Goal: Check status: Check status

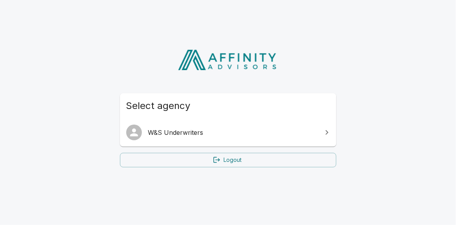
click at [177, 134] on span "W&S Underwriters" at bounding box center [232, 132] width 169 height 9
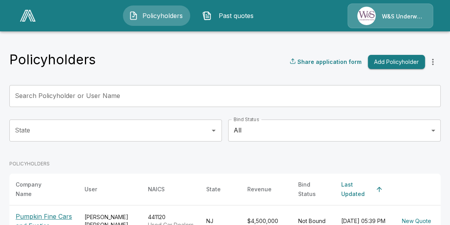
scroll to position [82, 0]
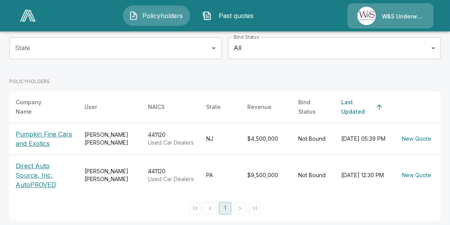
click at [34, 136] on p "Pumpkin Fine Cars and Exotics" at bounding box center [44, 138] width 56 height 19
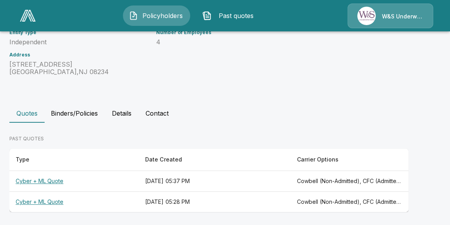
scroll to position [132, 0]
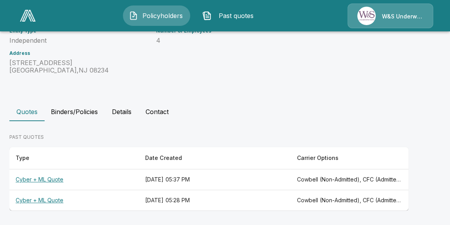
click at [52, 179] on th "Cyber + ML Quote" at bounding box center [74, 179] width 130 height 21
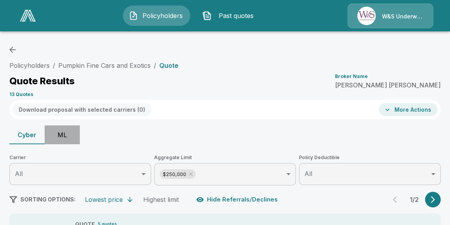
click at [61, 137] on button "ML" at bounding box center [62, 134] width 35 height 19
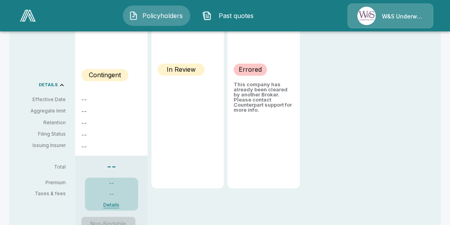
scroll to position [285, 0]
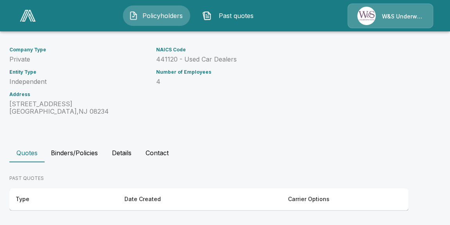
scroll to position [132, 0]
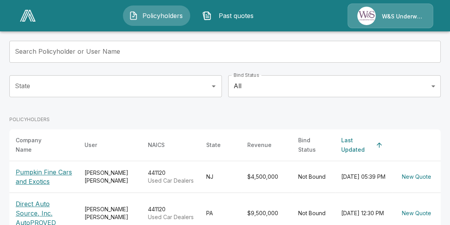
scroll to position [82, 0]
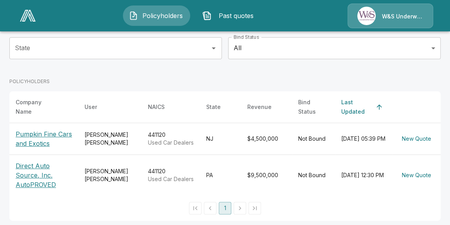
click at [26, 170] on p "Direct Auto Source, Inc. AutoPROVED" at bounding box center [44, 175] width 56 height 28
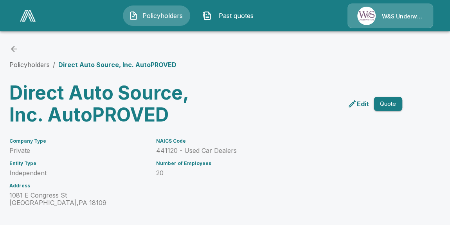
scroll to position [132, 0]
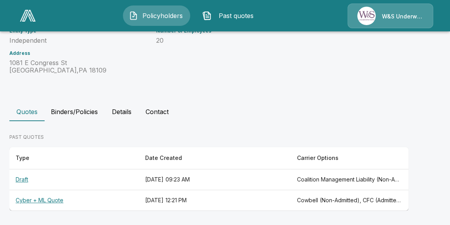
click at [26, 178] on th "Draft" at bounding box center [74, 179] width 130 height 21
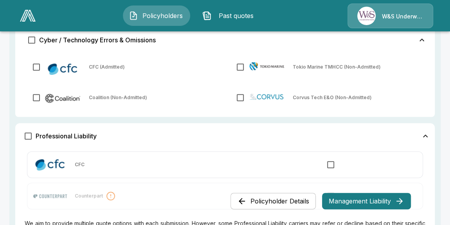
scroll to position [356, 0]
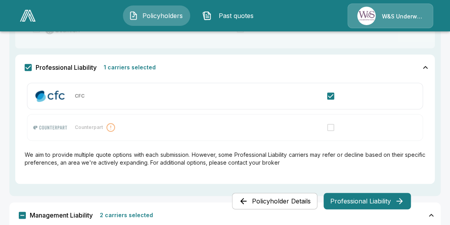
click at [356, 201] on button "Professional Liability" at bounding box center [367, 201] width 87 height 16
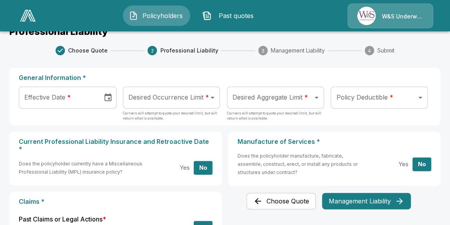
scroll to position [0, 0]
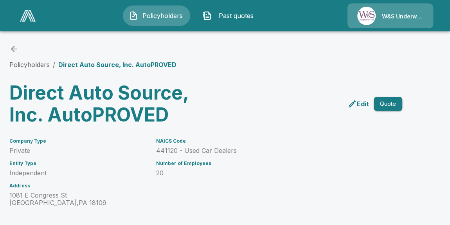
scroll to position [91, 0]
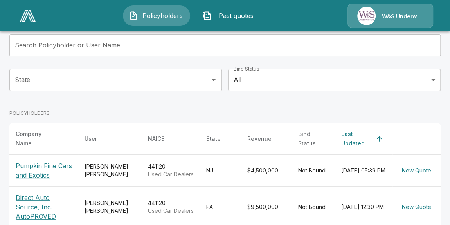
scroll to position [82, 0]
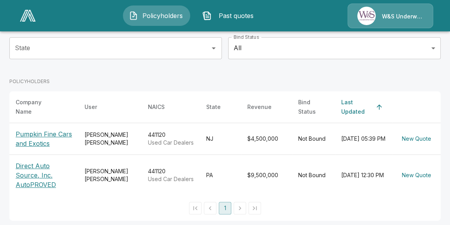
click at [31, 171] on p "Direct Auto Source, Inc. AutoPROVED" at bounding box center [44, 175] width 56 height 28
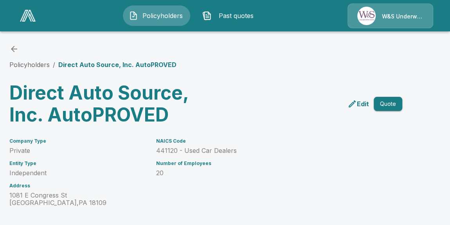
scroll to position [132, 0]
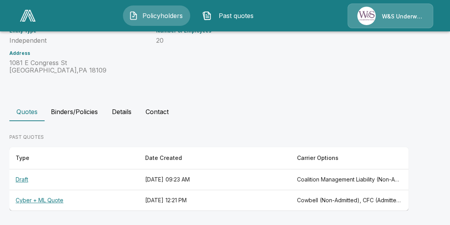
click at [54, 200] on th "Cyber + ML Quote" at bounding box center [74, 200] width 130 height 21
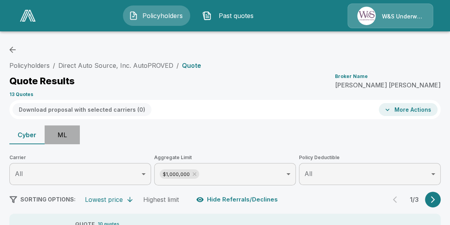
click at [62, 135] on button "ML" at bounding box center [62, 134] width 35 height 19
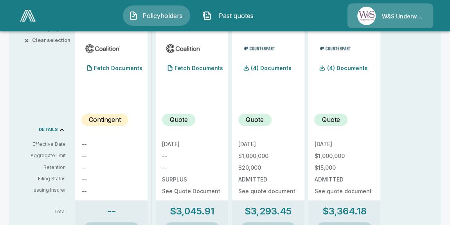
scroll to position [285, 0]
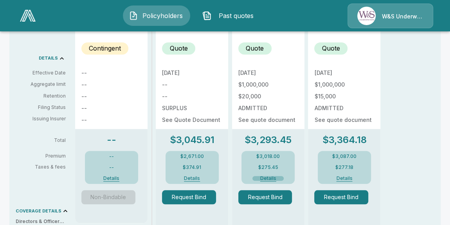
click at [264, 178] on button "Details" at bounding box center [268, 178] width 31 height 5
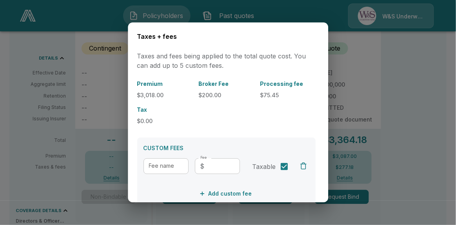
click at [419, 106] on div at bounding box center [228, 112] width 456 height 225
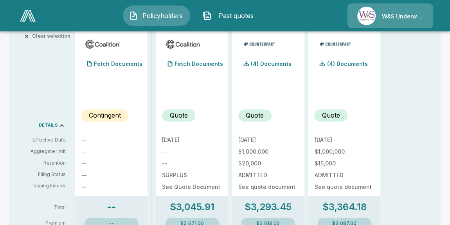
scroll to position [142, 0]
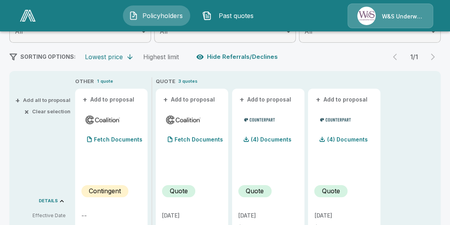
click at [262, 193] on p "Quote" at bounding box center [255, 190] width 18 height 9
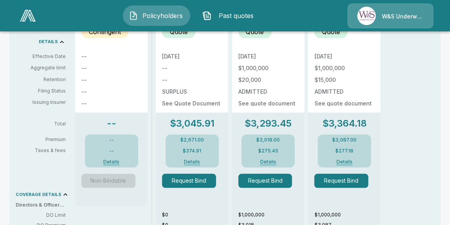
scroll to position [123, 0]
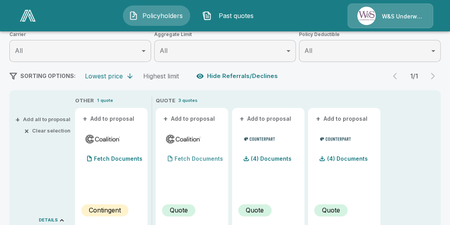
click at [201, 158] on p "Fetch Documents" at bounding box center [199, 158] width 49 height 5
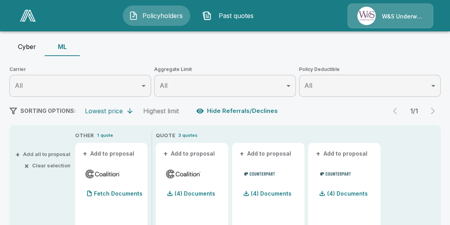
scroll to position [87, 0]
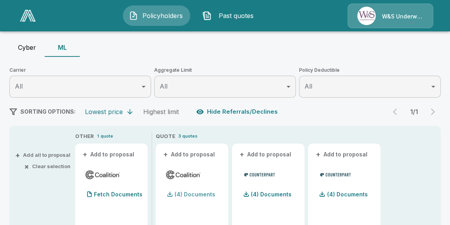
click at [186, 194] on p "(4) Documents" at bounding box center [195, 194] width 41 height 5
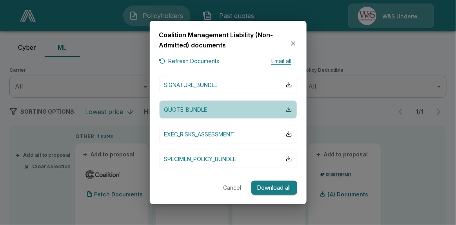
click at [288, 108] on div "button" at bounding box center [289, 109] width 6 height 6
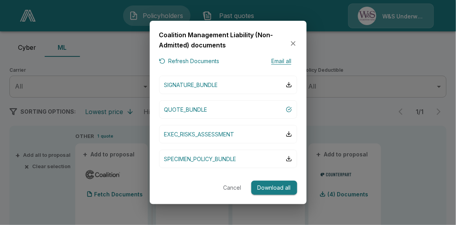
click at [292, 44] on icon "button" at bounding box center [293, 44] width 8 height 8
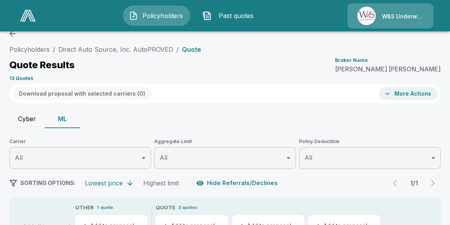
scroll to position [0, 0]
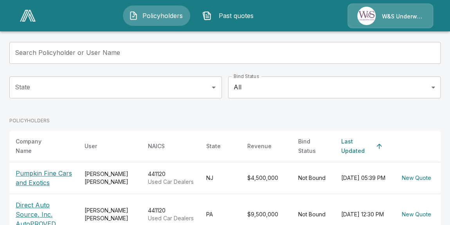
scroll to position [82, 0]
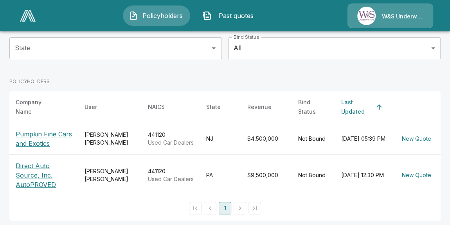
click at [29, 137] on p "Pumpkin Fine Cars and Exotics" at bounding box center [44, 138] width 56 height 19
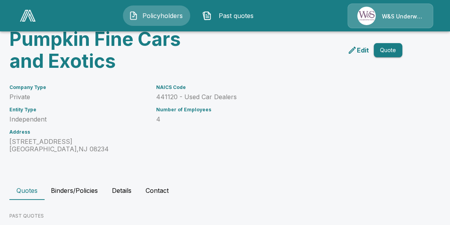
scroll to position [132, 0]
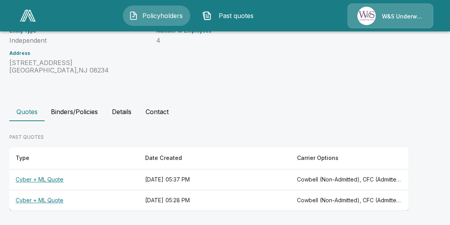
click at [49, 199] on th "Cyber + ML Quote" at bounding box center [74, 200] width 130 height 21
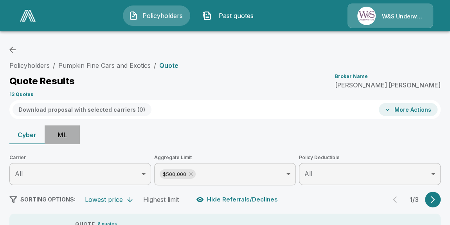
click at [62, 134] on button "ML" at bounding box center [62, 134] width 35 height 19
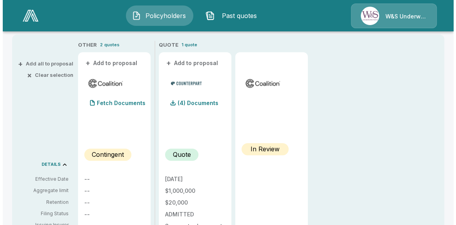
scroll to position [178, 0]
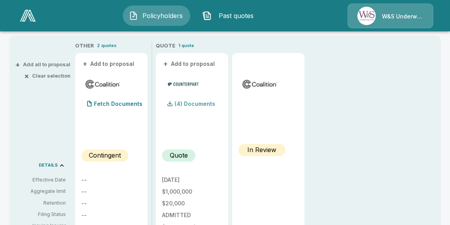
click at [188, 102] on p "(4) Documents" at bounding box center [195, 103] width 41 height 5
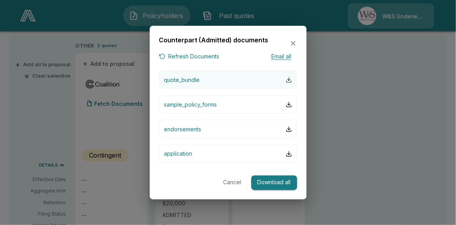
click at [288, 80] on div "button" at bounding box center [289, 79] width 6 height 6
